Goal: Information Seeking & Learning: Learn about a topic

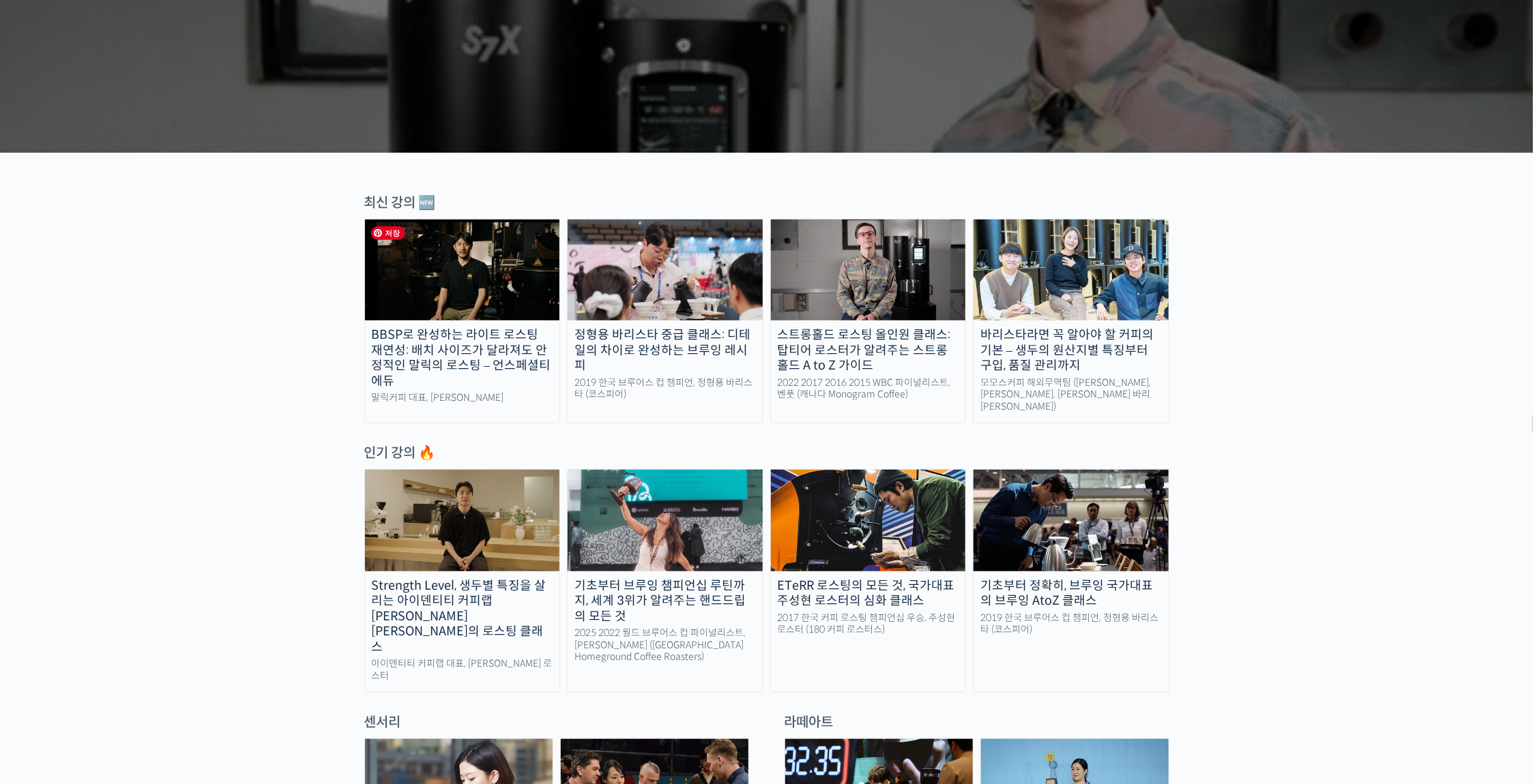
scroll to position [409, 0]
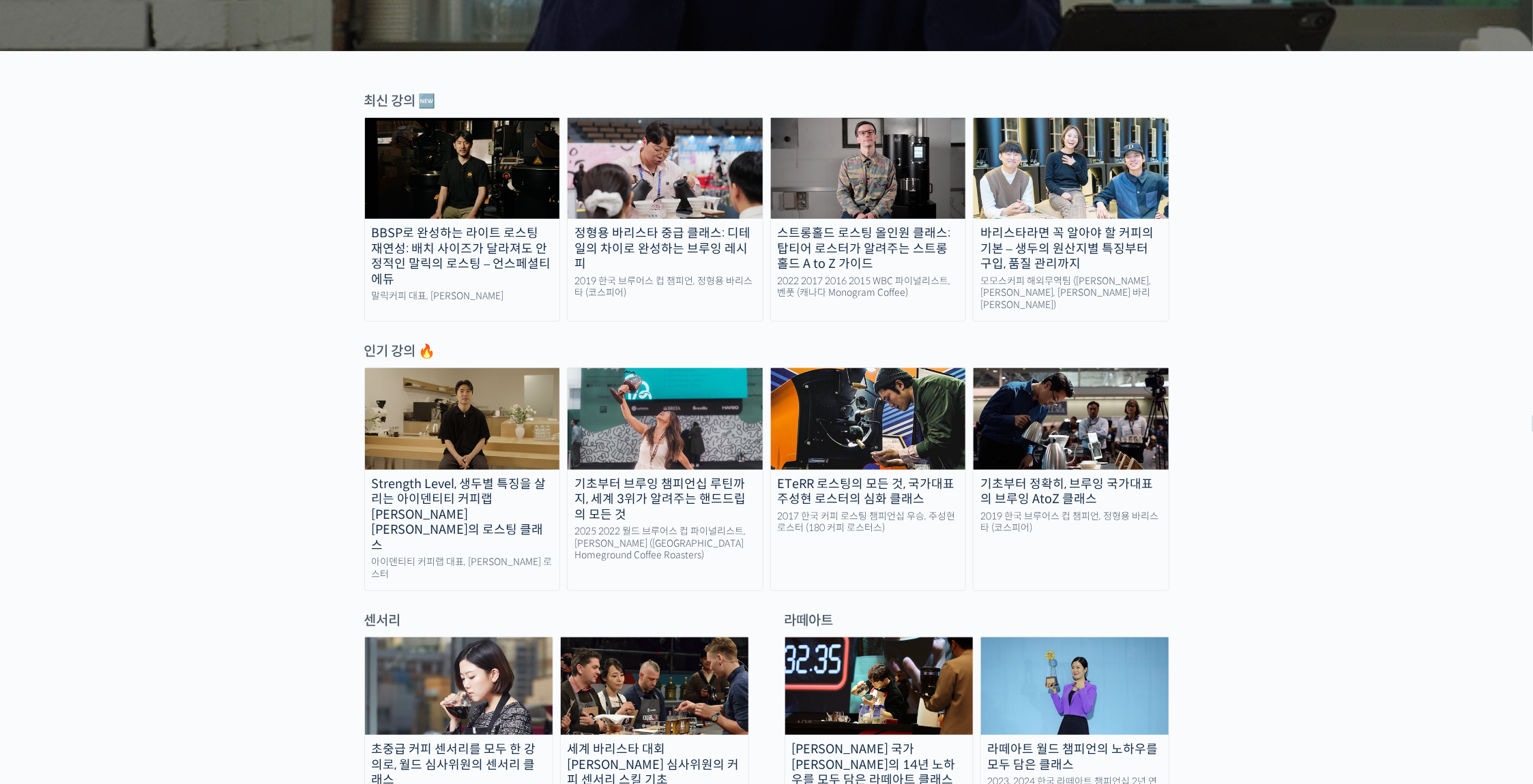
click at [636, 477] on div "기초부터 브루잉 챔피언십 루틴까지, 세계 3위가 알려주는 핸드드립의 모든 것" at bounding box center [665, 500] width 195 height 46
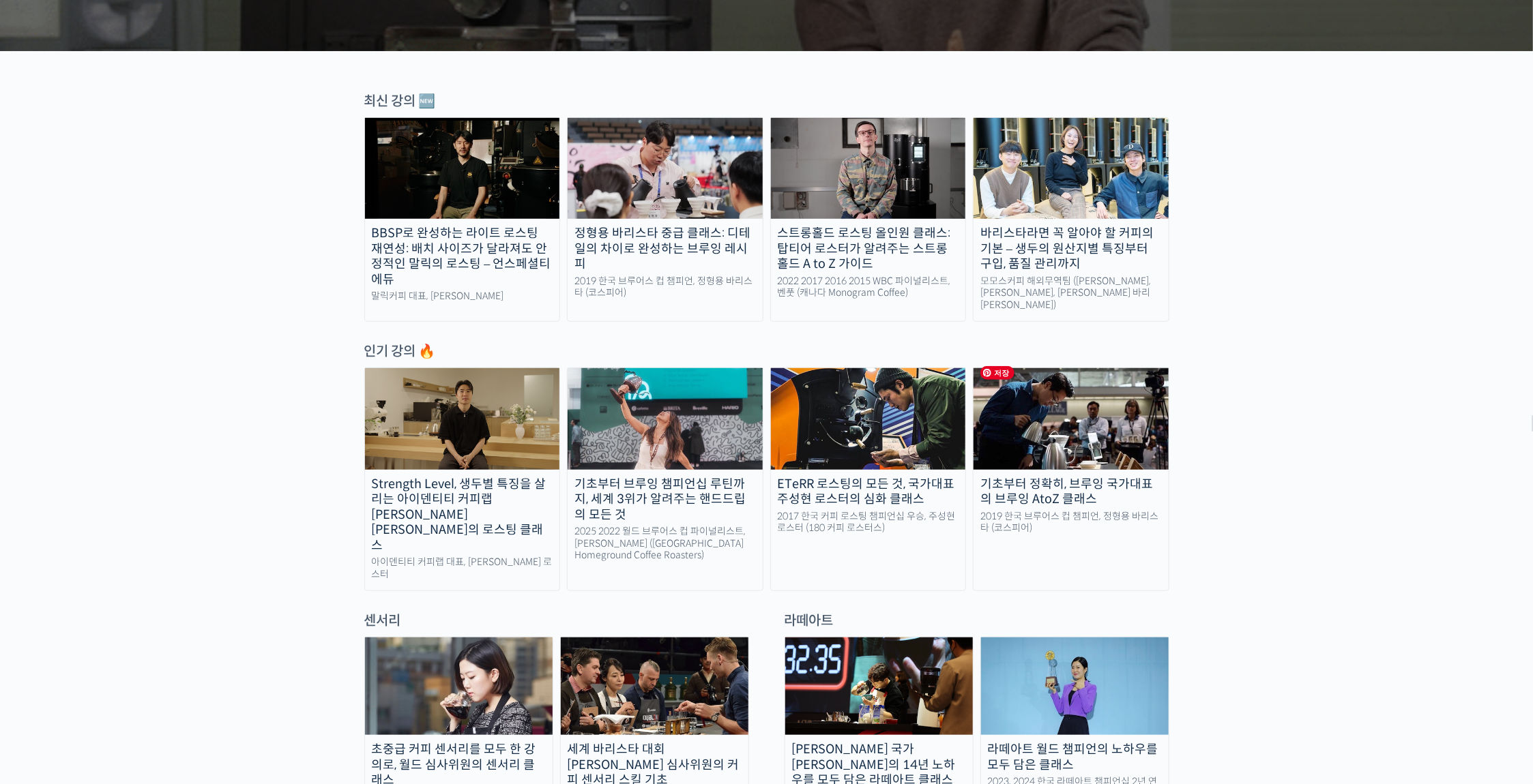
click at [1055, 386] on img at bounding box center [1070, 418] width 195 height 101
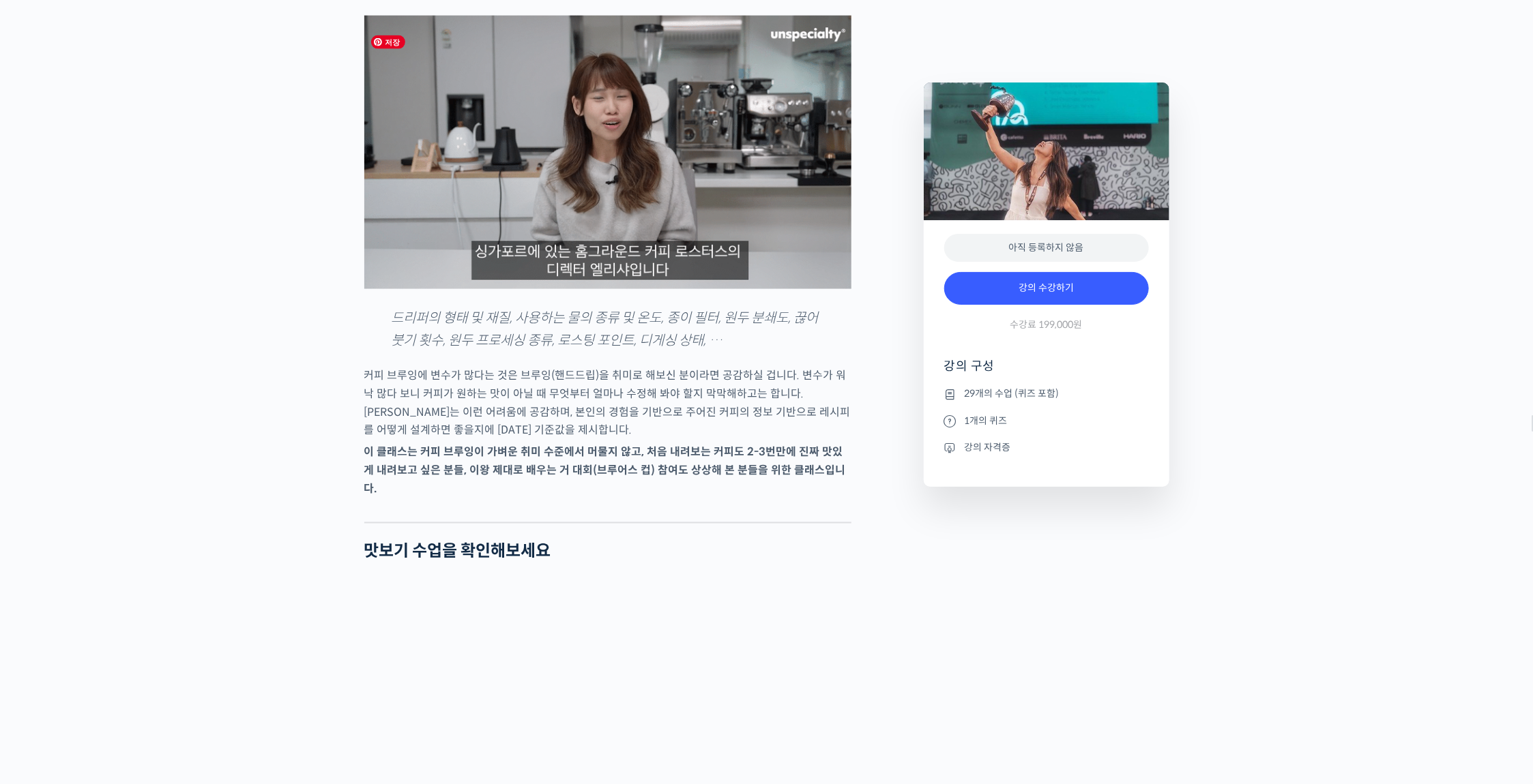
scroll to position [1364, 0]
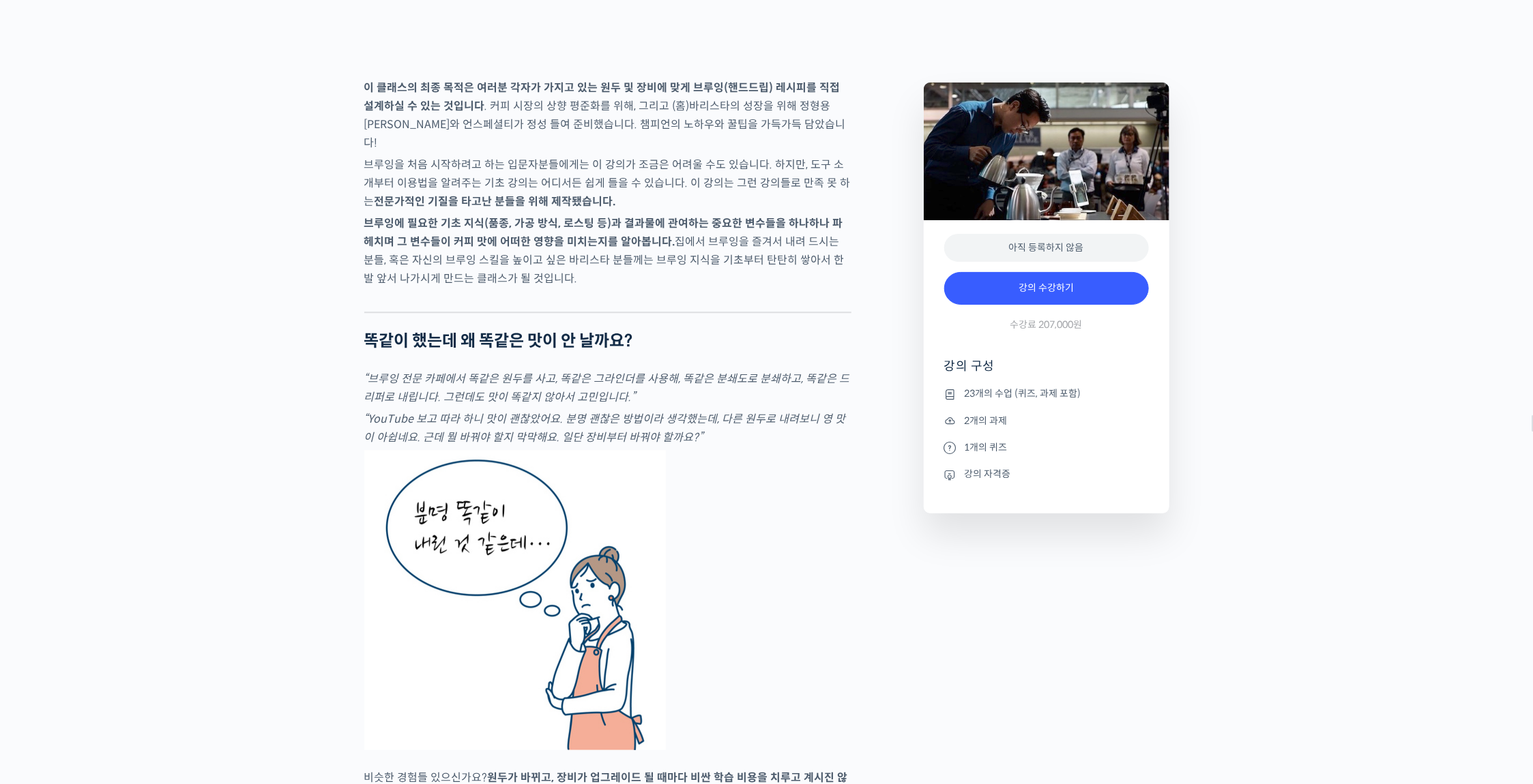
scroll to position [2250, 0]
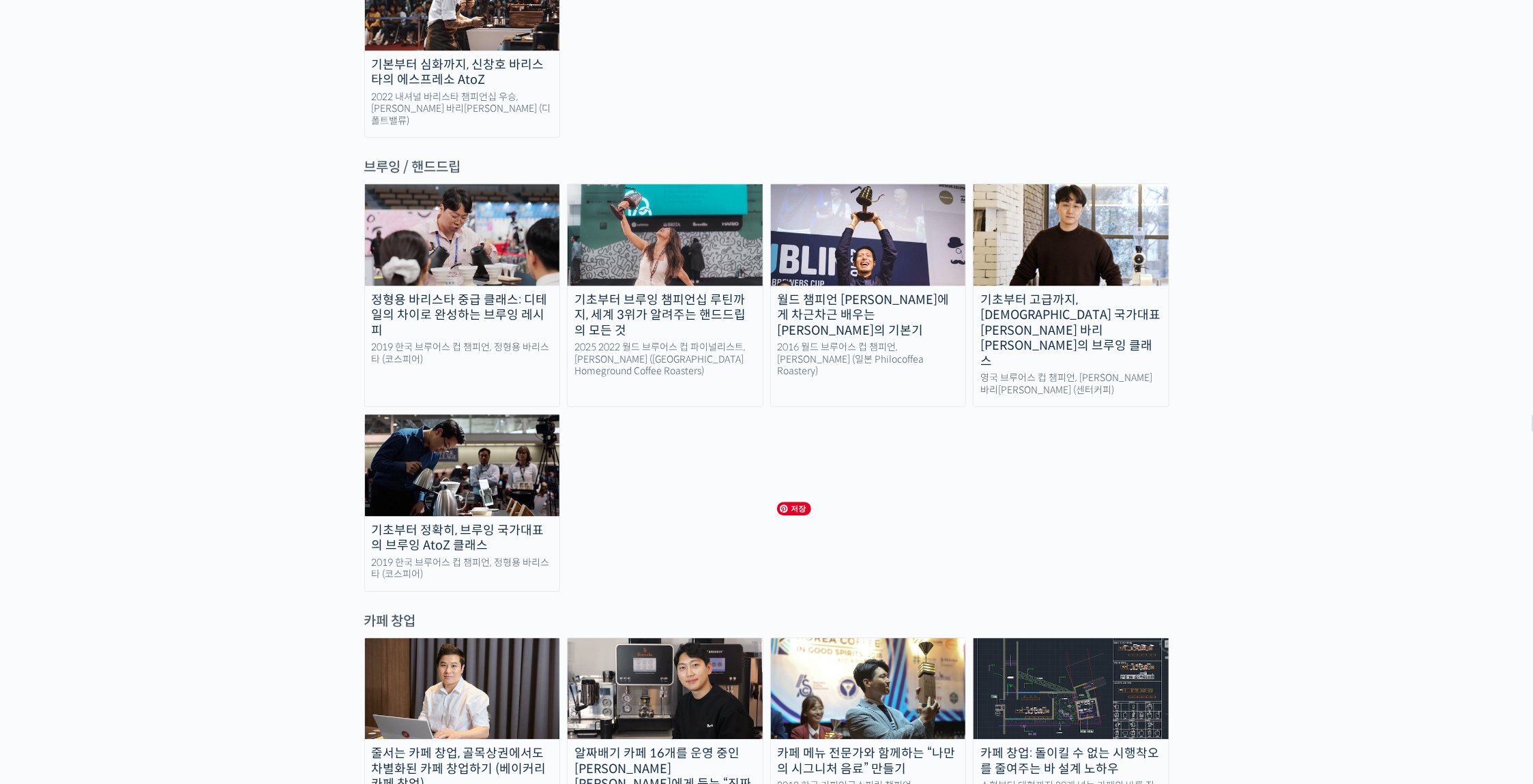
scroll to position [2183, 0]
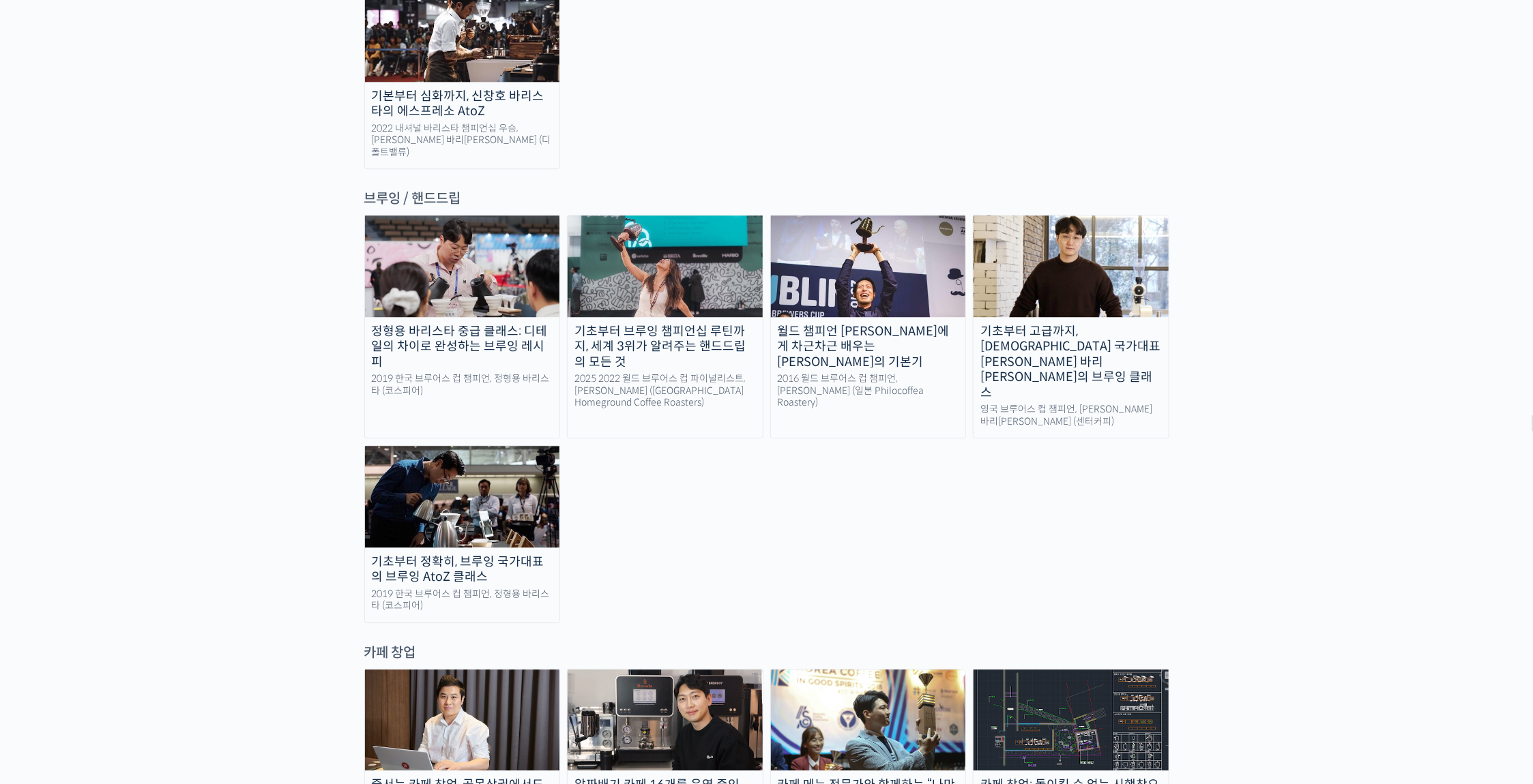
click at [1029, 324] on div "기초부터 고급까지, [DEMOGRAPHIC_DATA] 국가대표 [PERSON_NAME] 바리[PERSON_NAME]의 브루잉 클래스" at bounding box center [1070, 363] width 195 height 77
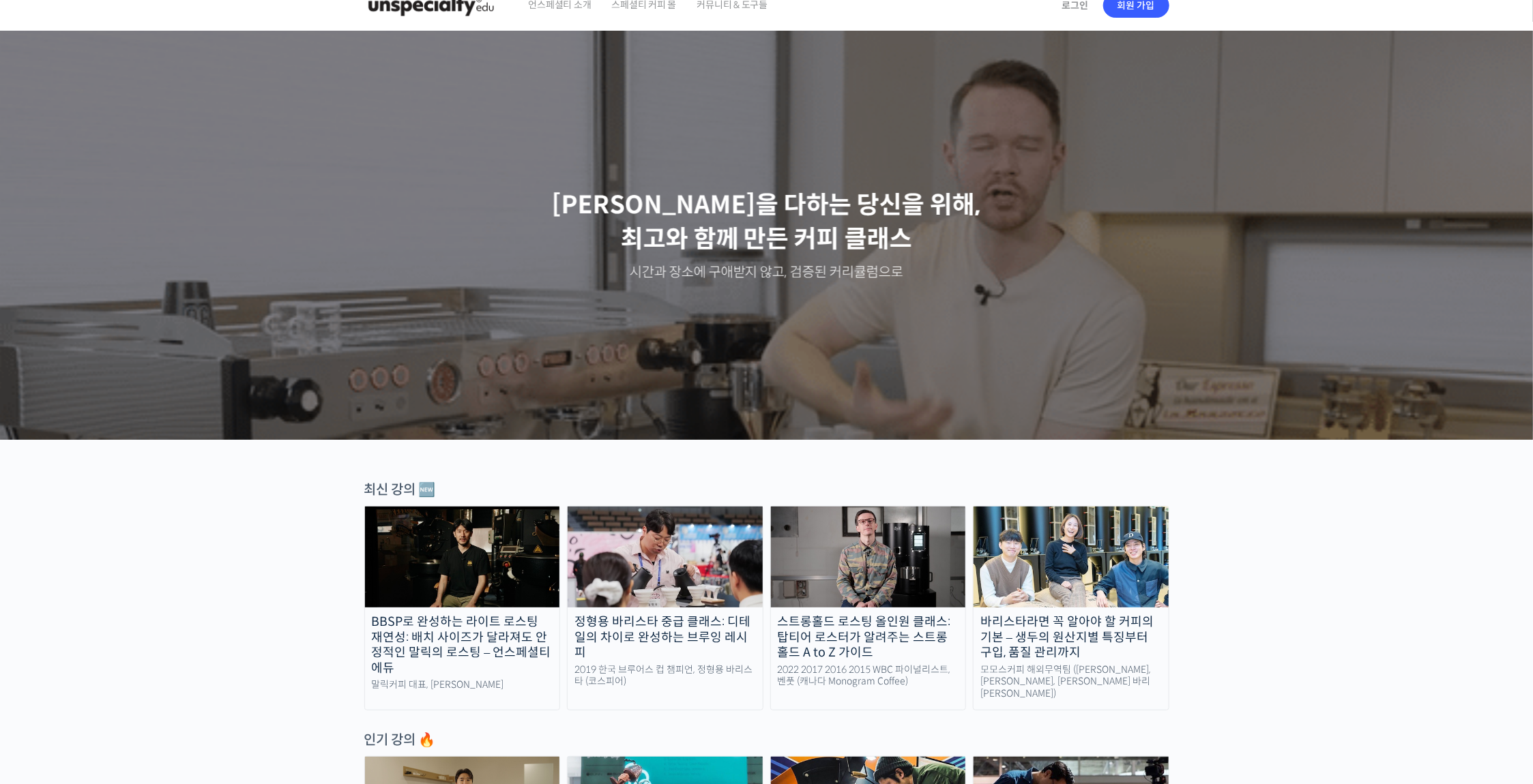
scroll to position [0, 0]
